Goal: Transaction & Acquisition: Purchase product/service

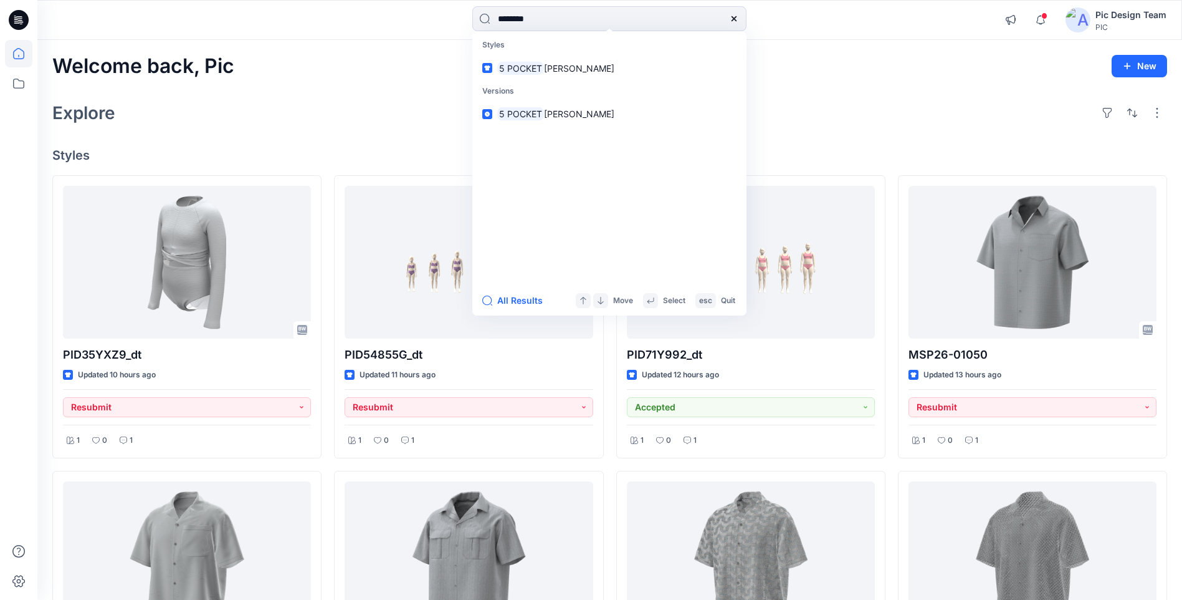
type input "********"
click at [551, 72] on span "[PERSON_NAME]" at bounding box center [579, 68] width 70 height 11
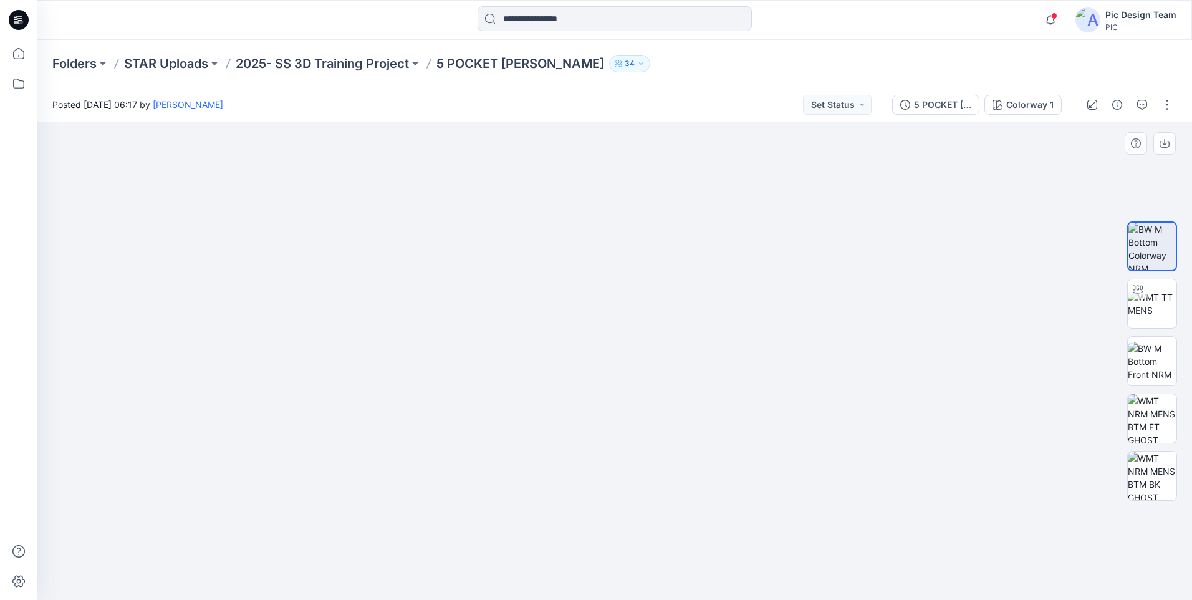
drag, startPoint x: 325, startPoint y: 336, endPoint x: 164, endPoint y: 335, distance: 160.8
drag, startPoint x: 434, startPoint y: 582, endPoint x: 425, endPoint y: 570, distance: 14.7
click at [429, 574] on img at bounding box center [615, 299] width 722 height 600
click at [1154, 305] on img at bounding box center [1152, 303] width 49 height 26
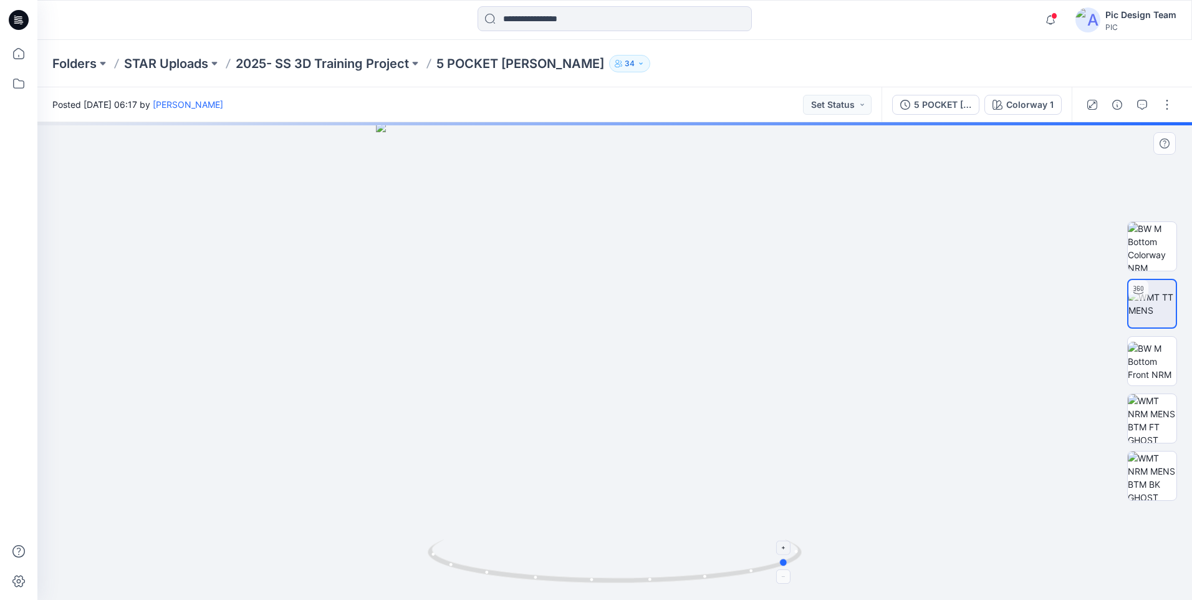
drag, startPoint x: 638, startPoint y: 584, endPoint x: 529, endPoint y: 584, distance: 108.5
click at [440, 569] on icon at bounding box center [616, 562] width 377 height 47
drag, startPoint x: 615, startPoint y: 577, endPoint x: 639, endPoint y: 583, distance: 24.9
click at [639, 583] on icon at bounding box center [616, 562] width 377 height 47
